Goal: Information Seeking & Learning: Learn about a topic

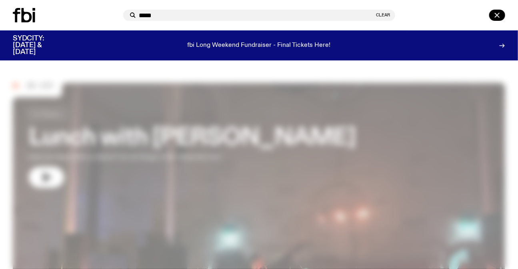
type input "******"
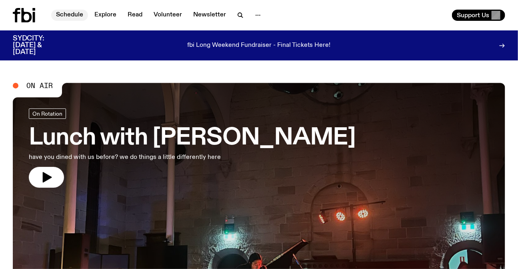
click at [73, 14] on link "Schedule" at bounding box center [69, 15] width 37 height 11
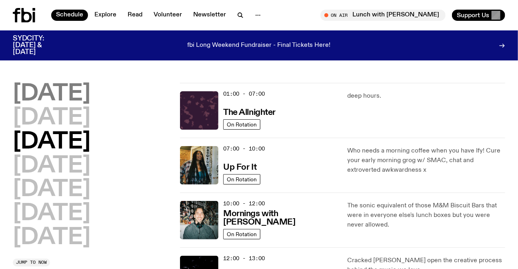
click at [68, 92] on h2 "Monday" at bounding box center [52, 94] width 78 height 22
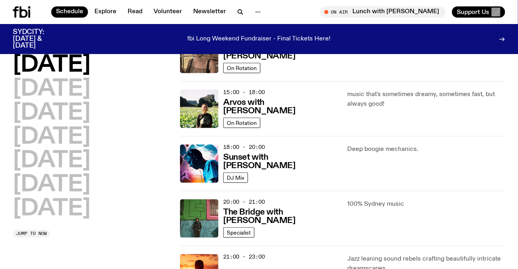
scroll to position [313, 0]
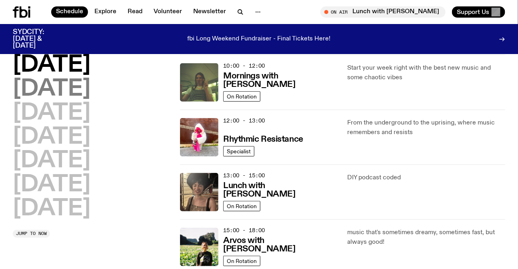
click at [90, 90] on h2 "Tuesday" at bounding box center [52, 89] width 78 height 22
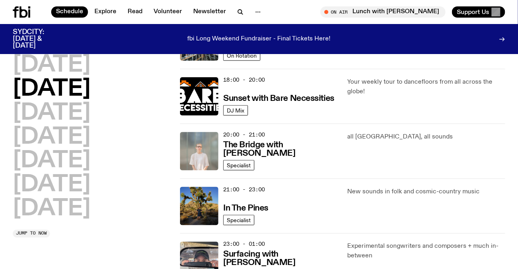
scroll to position [349, 0]
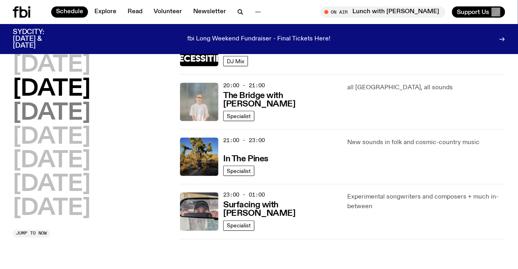
click at [71, 106] on h2 "Wednesday" at bounding box center [52, 113] width 78 height 22
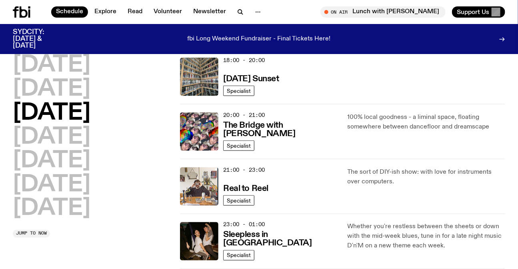
scroll to position [386, 0]
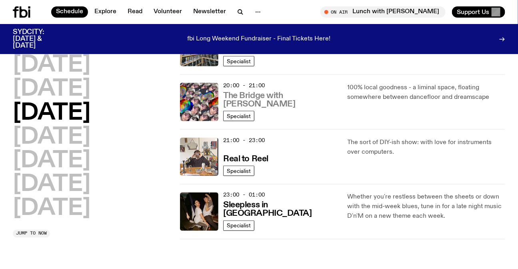
drag, startPoint x: 279, startPoint y: 97, endPoint x: 272, endPoint y: 103, distance: 8.8
drag, startPoint x: 272, startPoint y: 103, endPoint x: 250, endPoint y: 158, distance: 59.1
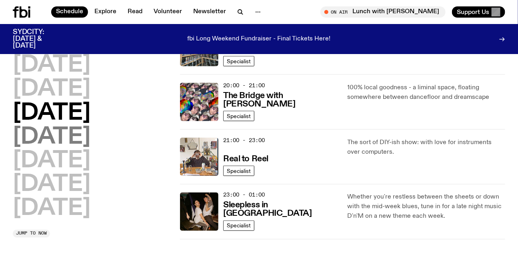
click at [90, 144] on h2 "Thursday" at bounding box center [52, 137] width 78 height 22
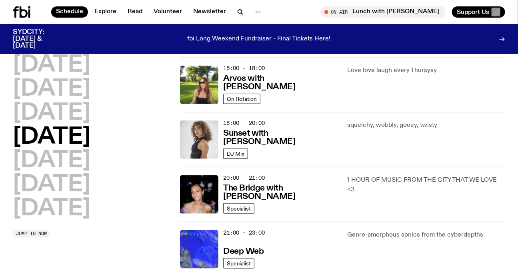
scroll to position [240, 0]
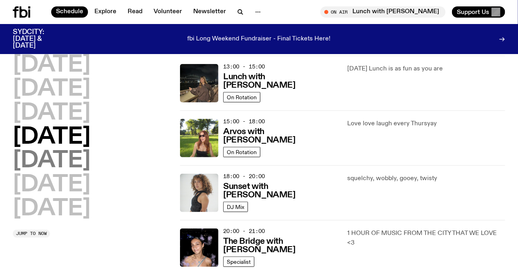
click at [51, 166] on h2 "Friday" at bounding box center [52, 161] width 78 height 22
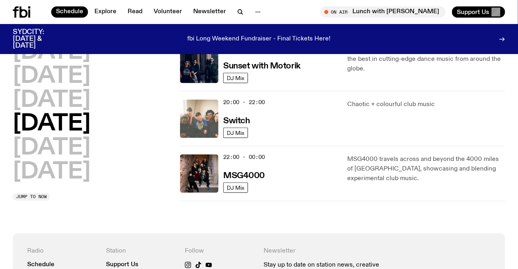
scroll to position [313, 0]
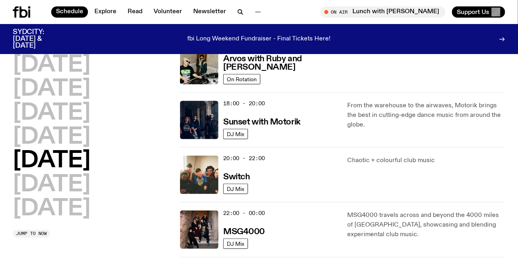
click at [85, 185] on h2 "Saturday" at bounding box center [52, 185] width 78 height 22
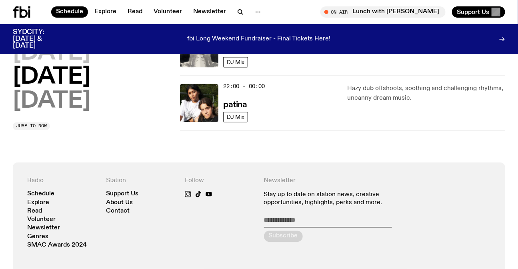
click at [71, 108] on h2 "Sunday" at bounding box center [52, 101] width 78 height 22
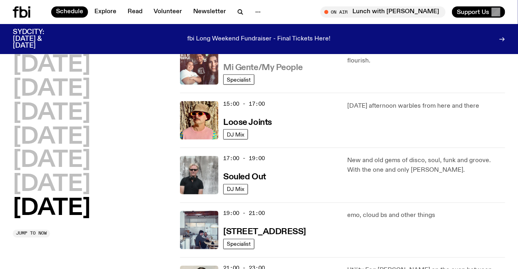
scroll to position [531, 0]
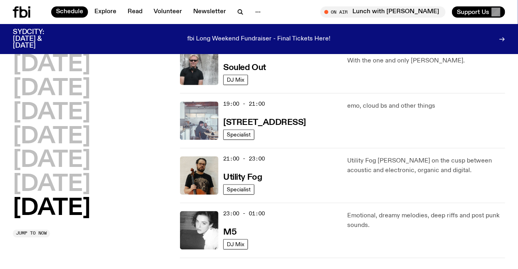
click at [189, 123] on img at bounding box center [199, 121] width 38 height 38
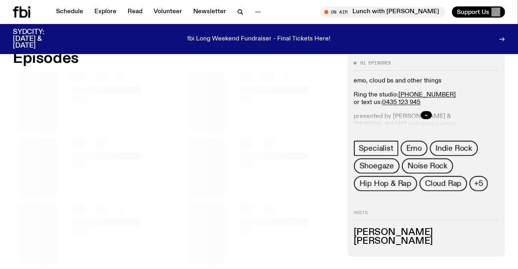
scroll to position [360, 0]
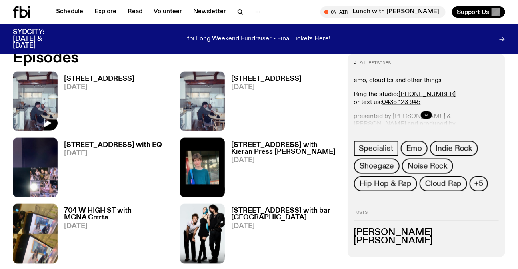
click at [30, 89] on img at bounding box center [35, 102] width 45 height 60
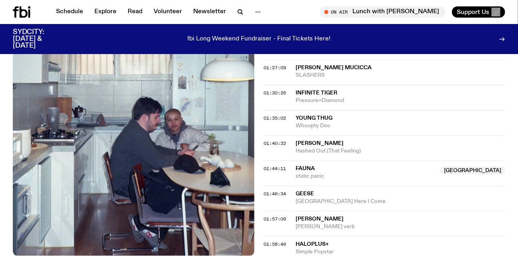
scroll to position [1051, 0]
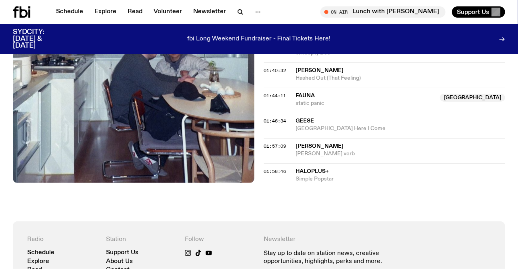
click at [334, 90] on div "01:44:11 fauna Australia static panic Australia" at bounding box center [385, 100] width 242 height 25
click at [334, 95] on span "fauna" at bounding box center [366, 96] width 140 height 8
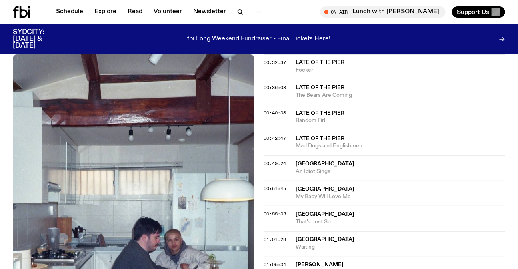
scroll to position [542, 0]
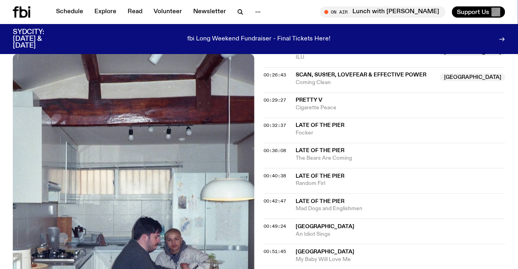
click at [385, 74] on span "Scan, Sus1er, Lovefear & Effective Power" at bounding box center [361, 75] width 131 height 6
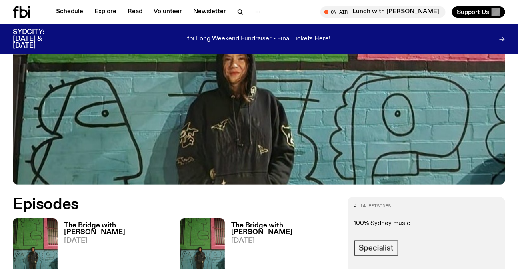
scroll to position [249, 0]
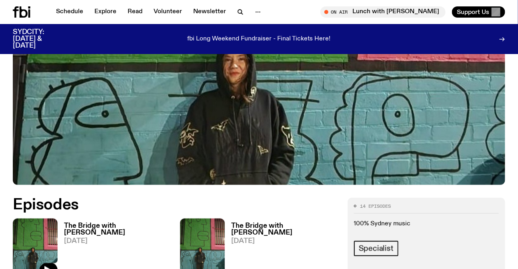
click at [82, 238] on span "29.09.25" at bounding box center [117, 241] width 106 height 7
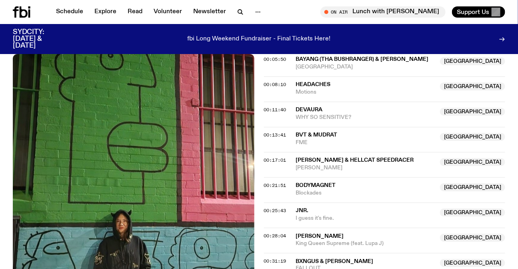
scroll to position [322, 0]
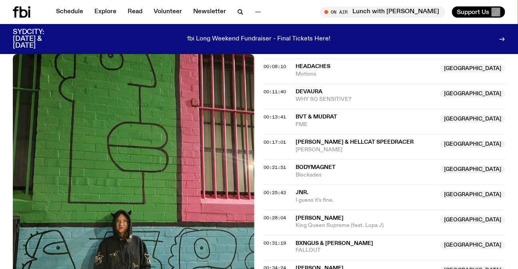
click at [348, 122] on span "FME" at bounding box center [366, 125] width 140 height 8
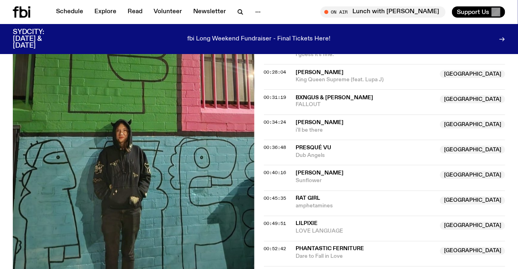
scroll to position [504, 0]
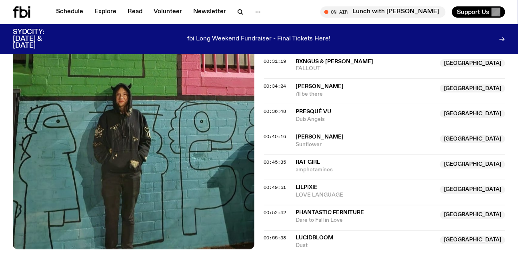
click at [329, 141] on span "Sunflower" at bounding box center [366, 145] width 140 height 8
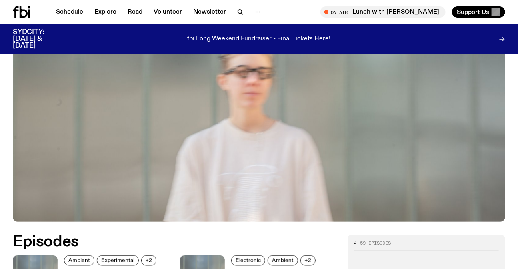
scroll to position [394, 0]
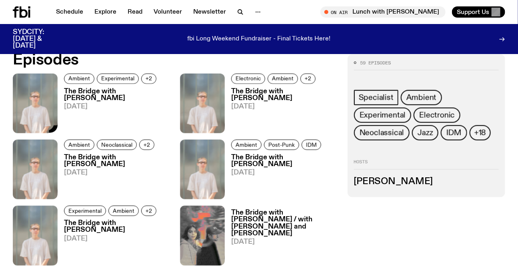
click at [42, 104] on img at bounding box center [35, 104] width 45 height 60
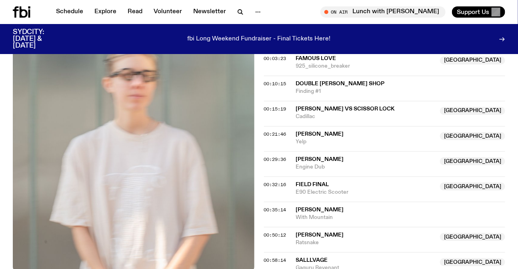
scroll to position [285, 0]
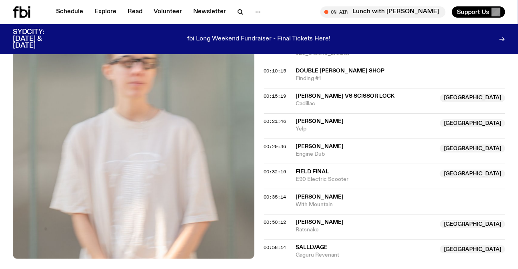
click at [377, 102] on span "Cadillac" at bounding box center [366, 104] width 140 height 8
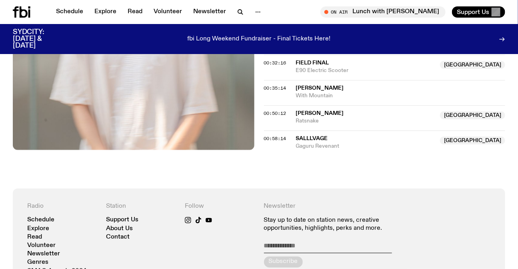
scroll to position [394, 0]
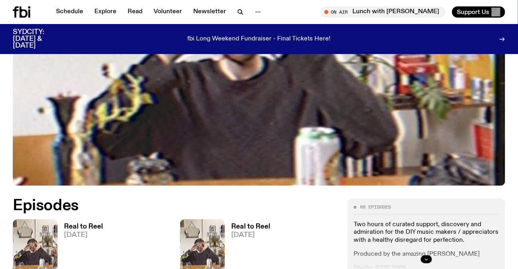
scroll to position [212, 0]
click at [114, 241] on div "Real to Reel [DATE]" at bounding box center [92, 249] width 158 height 60
click at [50, 230] on img at bounding box center [35, 249] width 45 height 60
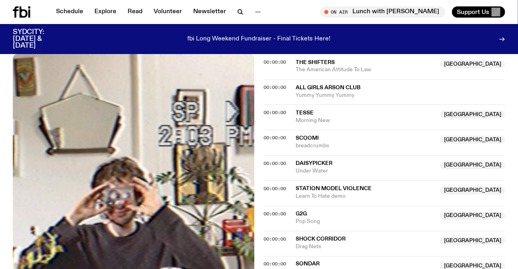
scroll to position [322, 0]
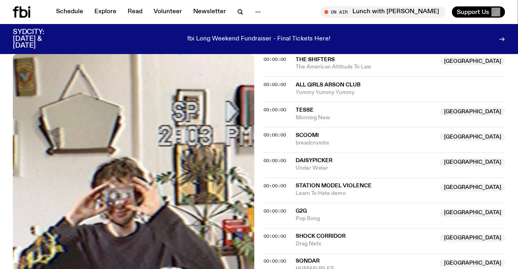
click at [417, 65] on span "The American Attitude To Law" at bounding box center [366, 67] width 140 height 8
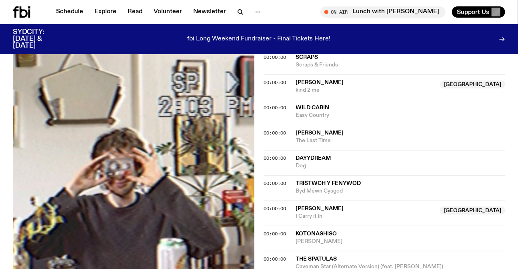
click at [308, 84] on span "Anna Dine" at bounding box center [320, 83] width 48 height 6
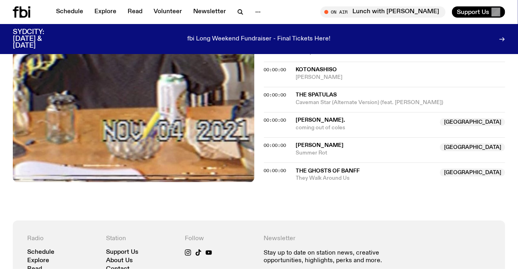
scroll to position [759, 0]
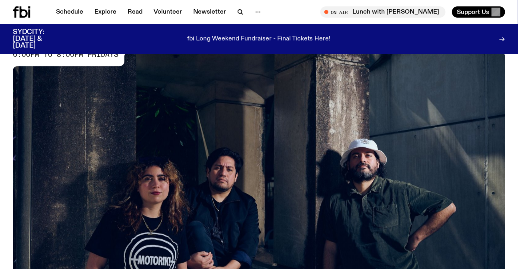
scroll to position [67, 0]
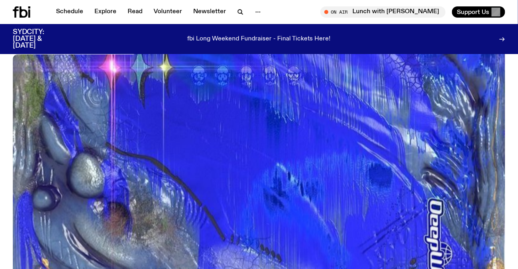
scroll to position [212, 0]
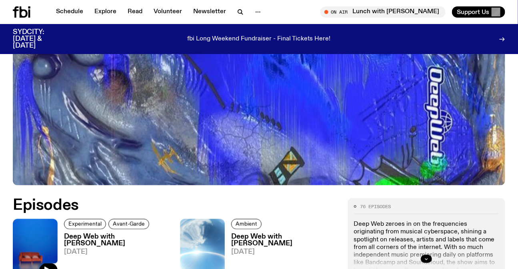
drag, startPoint x: 31, startPoint y: 250, endPoint x: 250, endPoint y: 0, distance: 332.5
click at [31, 250] on img at bounding box center [35, 249] width 45 height 60
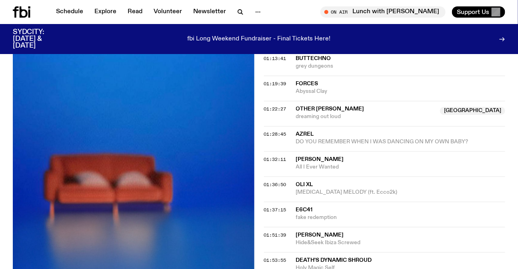
scroll to position [1055, 0]
